Goal: Transaction & Acquisition: Book appointment/travel/reservation

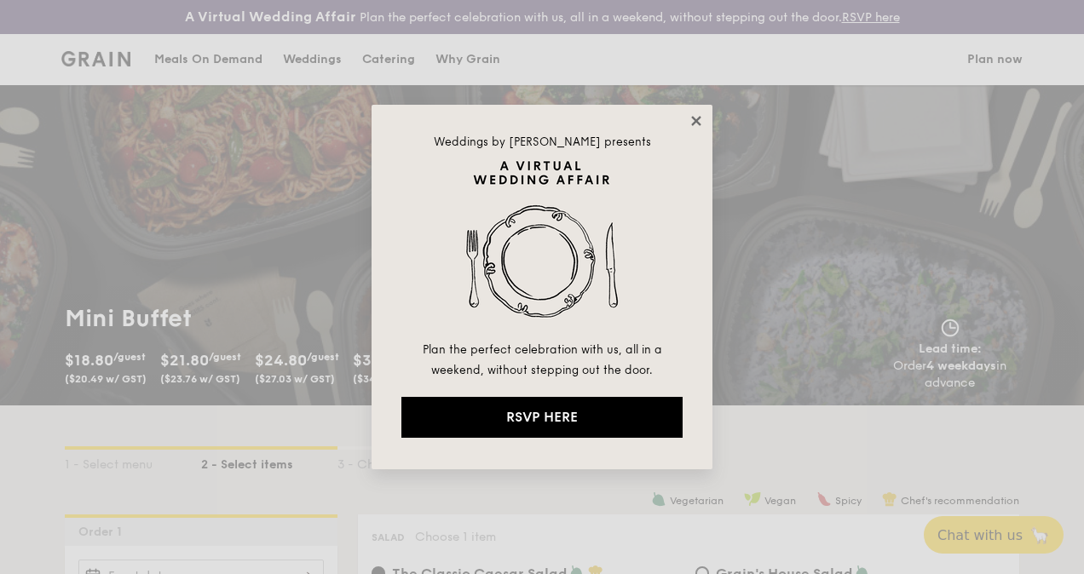
click at [702, 118] on icon at bounding box center [695, 120] width 15 height 15
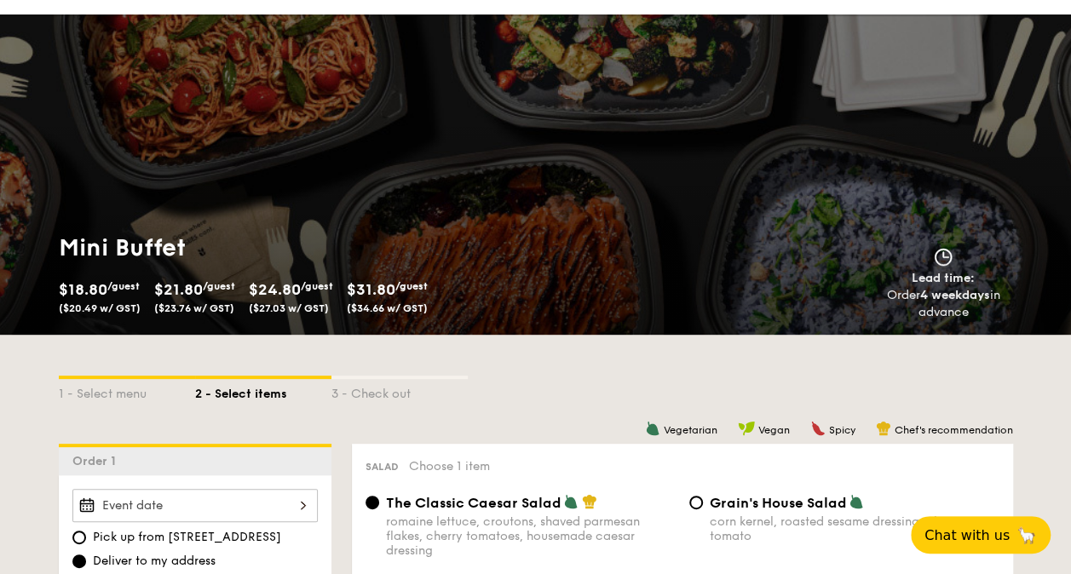
scroll to position [170, 0]
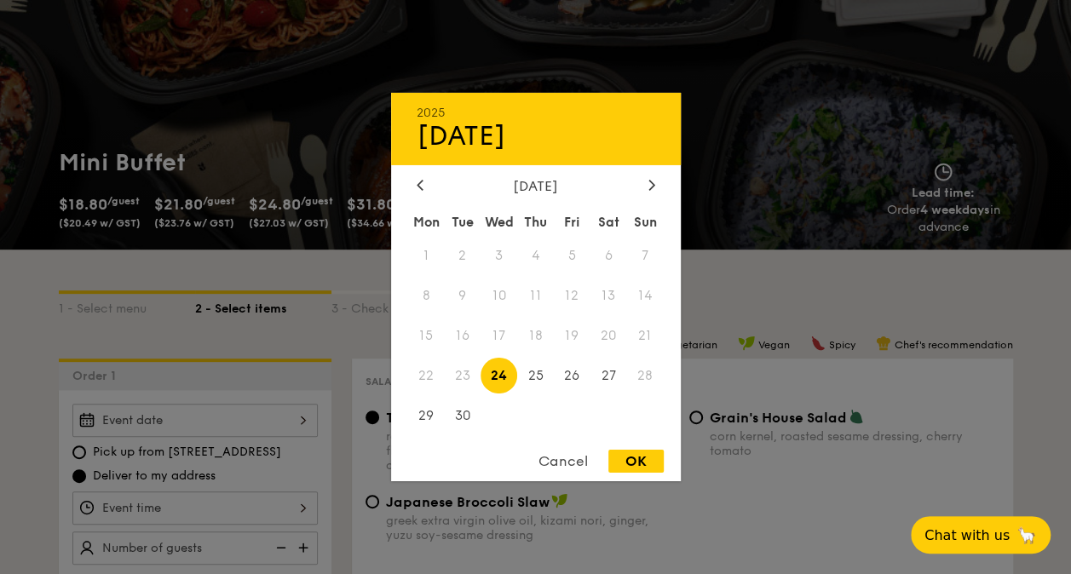
click at [302, 415] on div "2025 Sep [DATE] Tue Wed Thu Fri Sat Sun 1 2 3 4 5 6 7 8 9 10 11 12 13 14 15 16 …" at bounding box center [194, 420] width 245 height 33
click at [325, 271] on div at bounding box center [535, 287] width 1071 height 574
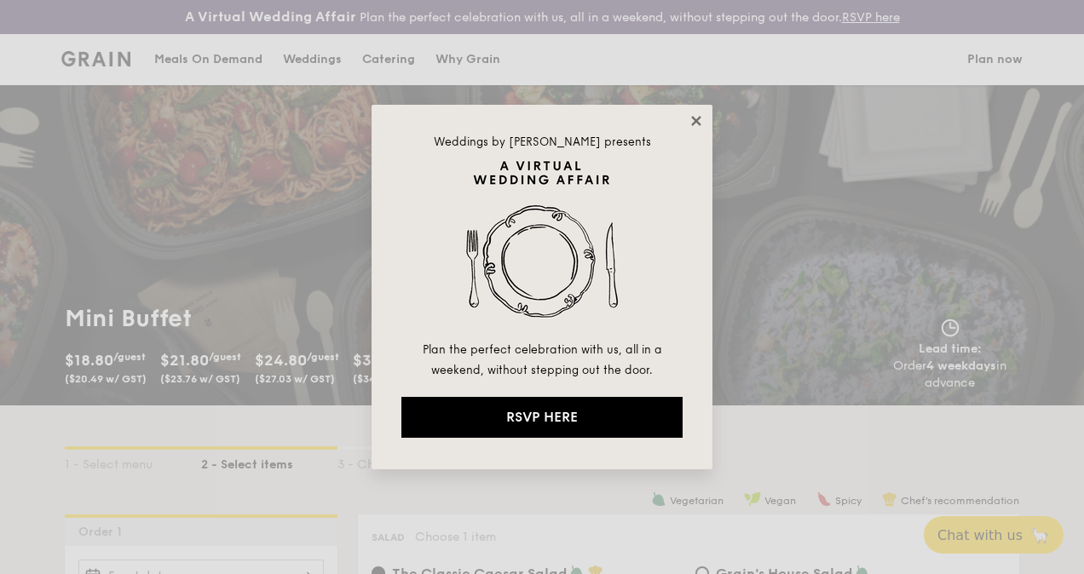
click at [698, 121] on icon at bounding box center [695, 120] width 9 height 9
